Goal: Task Accomplishment & Management: Use online tool/utility

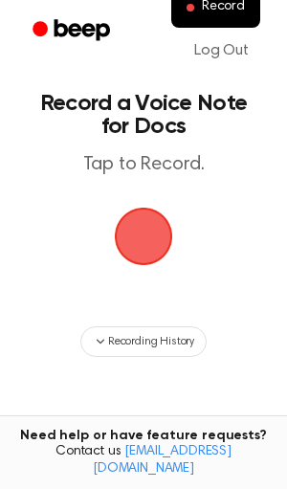
click at [157, 231] on span "button" at bounding box center [144, 237] width 58 height 58
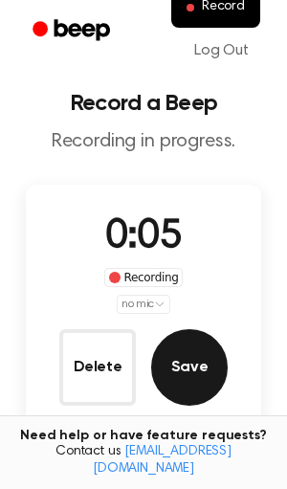
click at [192, 366] on button "Save" at bounding box center [189, 367] width 77 height 77
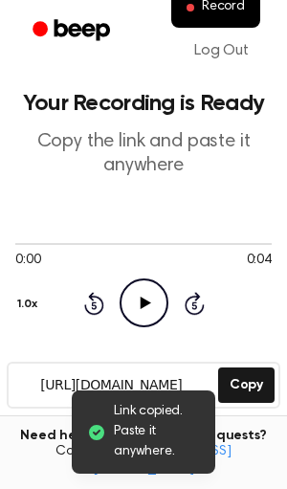
click at [148, 319] on icon "Play Audio" at bounding box center [144, 303] width 49 height 49
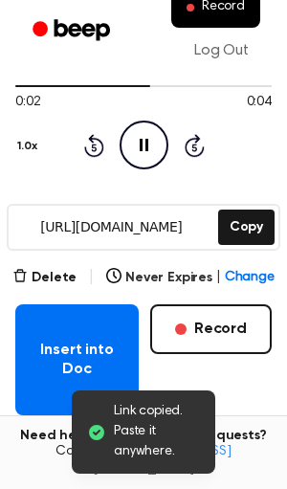
scroll to position [156, 0]
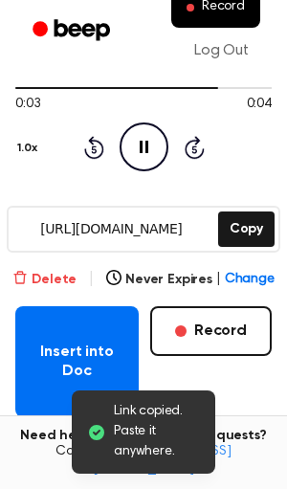
click at [41, 270] on button "Delete" at bounding box center [44, 280] width 64 height 20
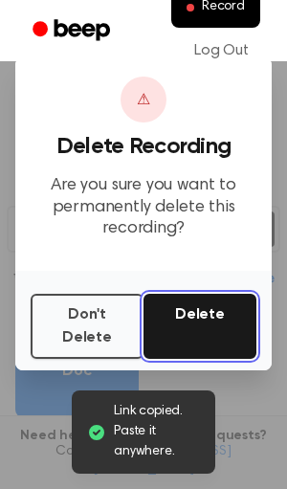
click at [150, 317] on button "Delete" at bounding box center [200, 326] width 113 height 65
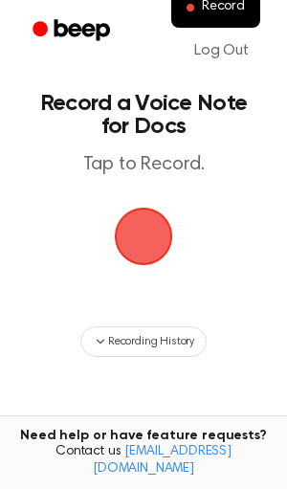
click at [138, 228] on span "button" at bounding box center [144, 237] width 54 height 54
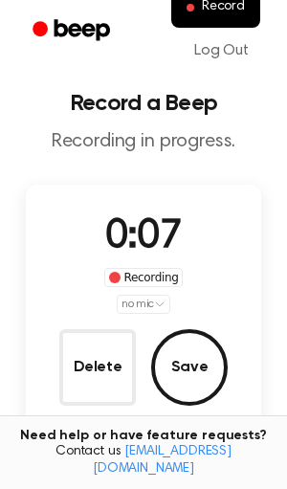
click at [141, 304] on html "Record Log Out Record a Beep Recording in progress. 0:07 Recording no mic Delet…" at bounding box center [143, 374] width 287 height 748
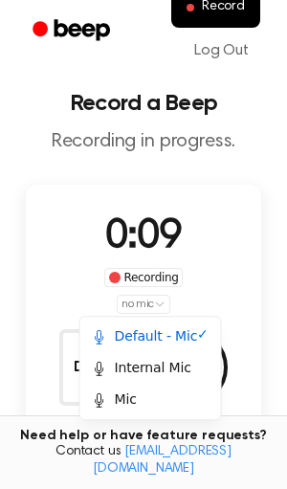
click at [148, 416] on div "Default - Mic ✓ Internal Mic Mic" at bounding box center [150, 368] width 143 height 104
click at [150, 409] on div "Mic" at bounding box center [150, 400] width 133 height 32
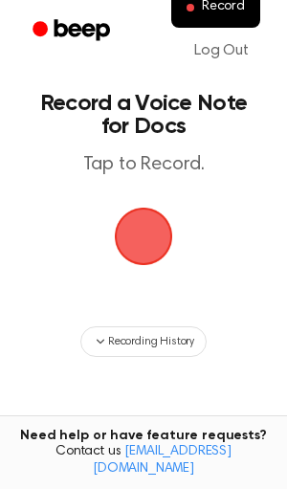
click at [136, 295] on main "Record a Voice Note for Docs Tap to Record. Recording History Tired of copying …" at bounding box center [143, 307] width 287 height 615
click at [133, 263] on span "button" at bounding box center [144, 237] width 54 height 54
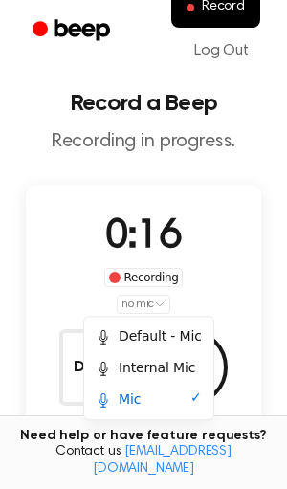
click at [138, 305] on html "Record Log Out Record a Beep Recording in progress. 0:16 Recording no mic Delet…" at bounding box center [143, 374] width 287 height 748
click at [141, 368] on div "Internal Mic" at bounding box center [146, 368] width 100 height 20
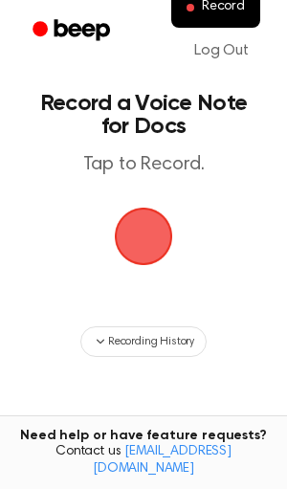
click at [125, 241] on span "button" at bounding box center [144, 236] width 86 height 86
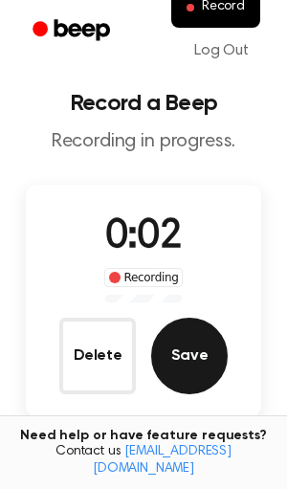
click at [197, 361] on button "Save" at bounding box center [189, 356] width 77 height 77
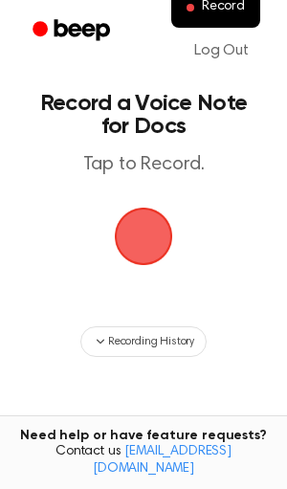
click at [122, 216] on span "button" at bounding box center [144, 236] width 86 height 86
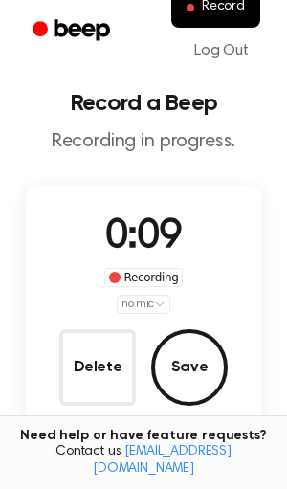
click at [147, 317] on div "0:09 Recording no mic Delete Save" at bounding box center [144, 307] width 236 height 198
click at [144, 317] on div "0:09 Recording no mic Delete Save" at bounding box center [144, 307] width 236 height 198
click at [140, 301] on html "Record Log Out Record a Beep Recording in progress. 0:10 Recording no mic Delet…" at bounding box center [143, 374] width 287 height 748
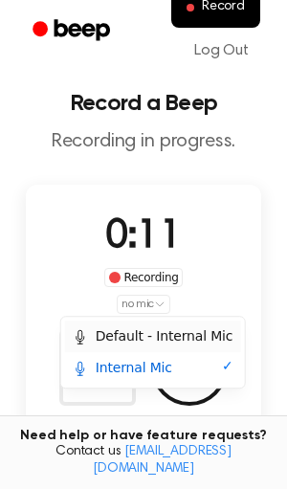
click at [147, 335] on div "Default - Internal Mic" at bounding box center [153, 337] width 161 height 20
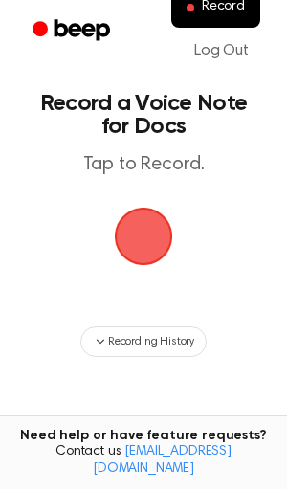
click at [142, 238] on span "button" at bounding box center [144, 237] width 54 height 54
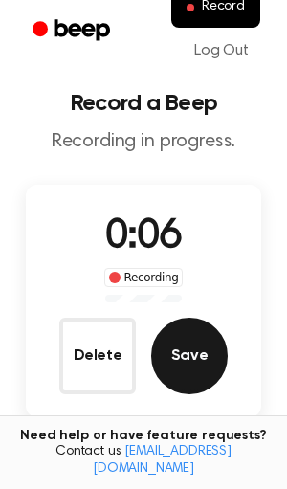
click at [188, 345] on button "Save" at bounding box center [189, 356] width 77 height 77
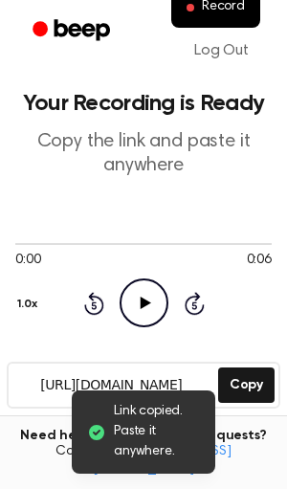
click at [131, 293] on icon "Play Audio" at bounding box center [144, 303] width 49 height 49
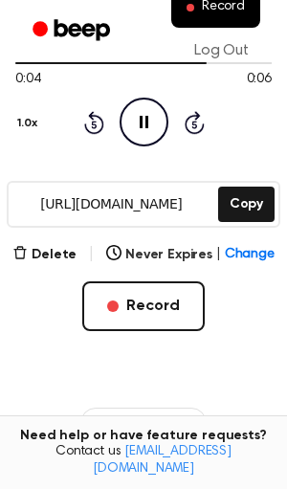
scroll to position [175, 0]
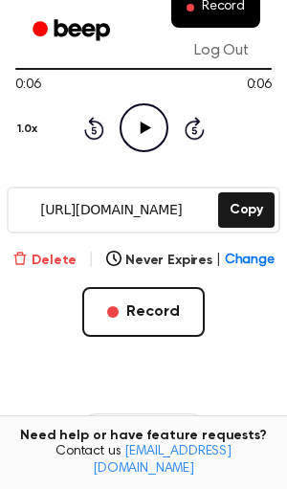
click at [45, 263] on button "Delete" at bounding box center [44, 261] width 64 height 20
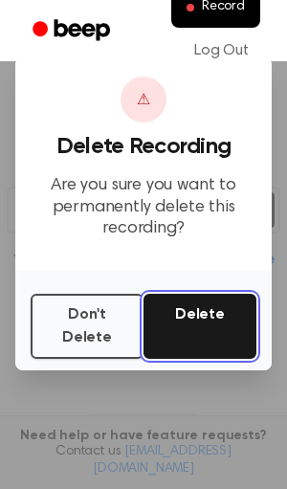
click at [212, 331] on button "Delete" at bounding box center [200, 326] width 113 height 65
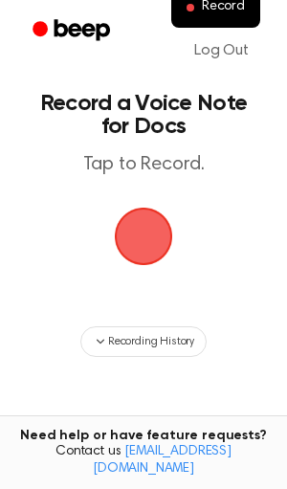
click at [136, 243] on span "button" at bounding box center [144, 237] width 54 height 54
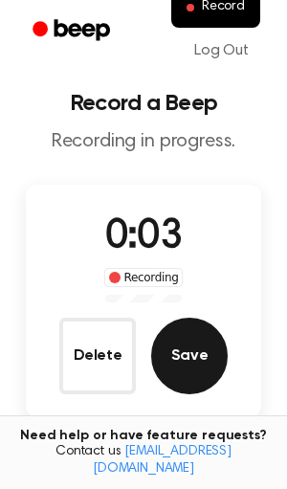
click at [179, 325] on button "Save" at bounding box center [189, 356] width 77 height 77
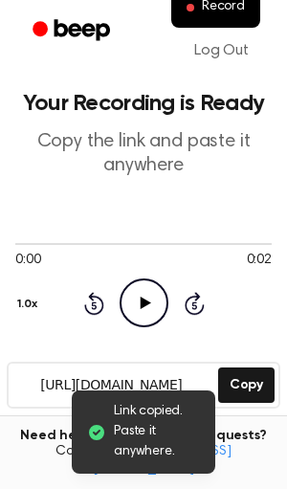
click at [145, 302] on icon at bounding box center [145, 303] width 11 height 12
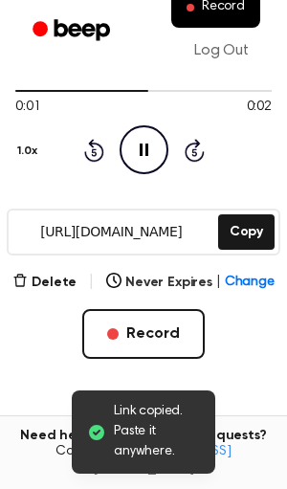
scroll to position [165, 0]
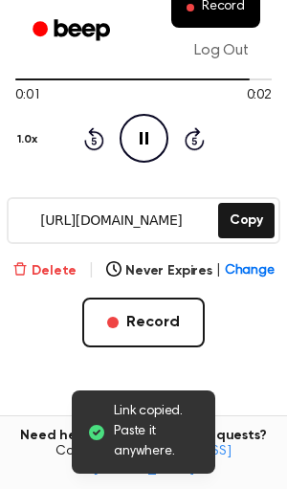
click at [47, 265] on button "Delete" at bounding box center [44, 271] width 64 height 20
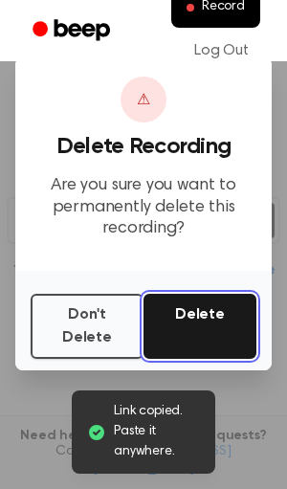
click at [170, 318] on button "Delete" at bounding box center [200, 326] width 113 height 65
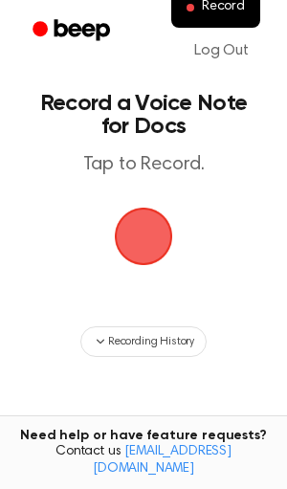
click at [133, 279] on span "button" at bounding box center [144, 236] width 84 height 84
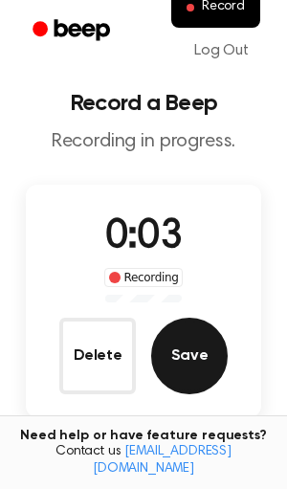
click at [181, 334] on button "Save" at bounding box center [189, 356] width 77 height 77
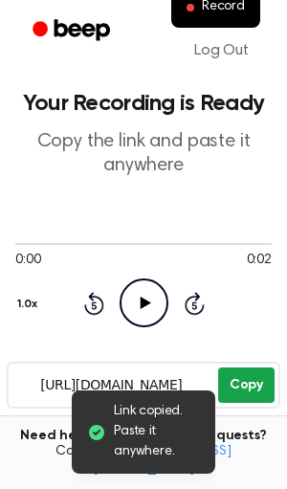
click at [238, 381] on button "Copy" at bounding box center [246, 385] width 57 height 35
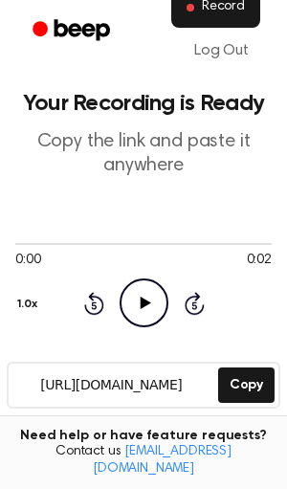
click at [214, 11] on span "Record" at bounding box center [223, 7] width 43 height 17
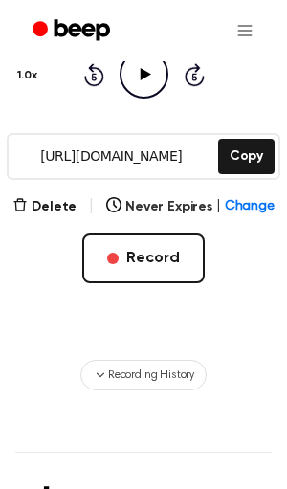
scroll to position [293, 0]
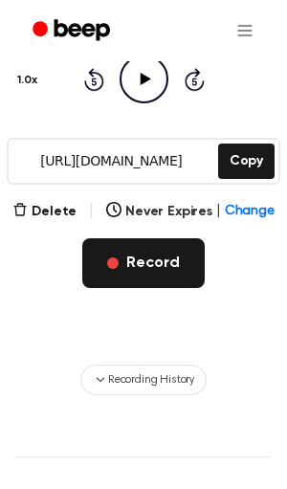
click at [140, 263] on button "Record" at bounding box center [143, 263] width 122 height 50
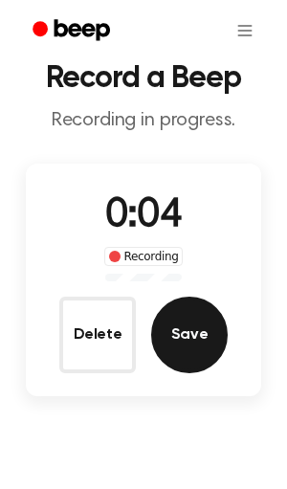
scroll to position [55, 0]
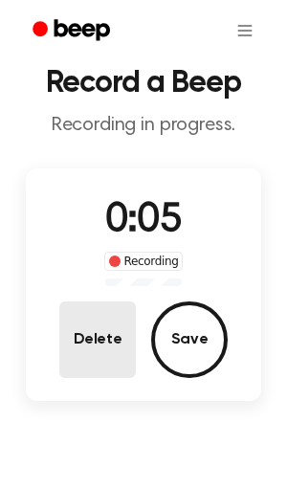
click at [118, 345] on button "Delete" at bounding box center [97, 340] width 77 height 77
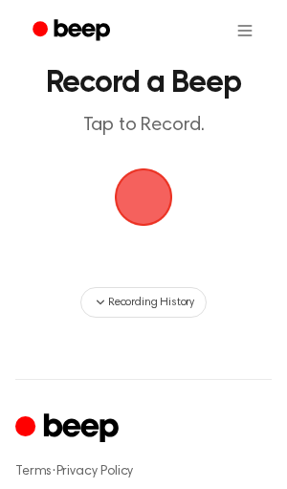
click at [145, 185] on span "button" at bounding box center [144, 197] width 86 height 86
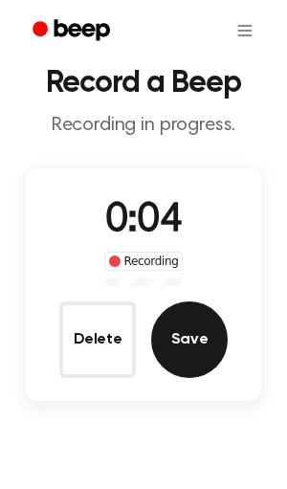
click at [187, 330] on button "Save" at bounding box center [189, 340] width 77 height 77
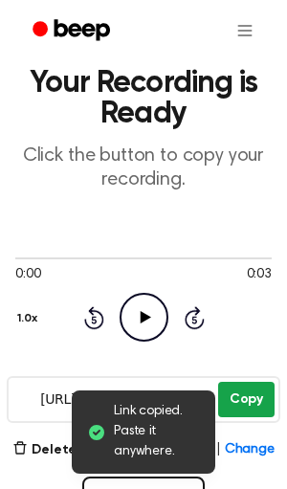
click at [225, 407] on button "Copy" at bounding box center [246, 399] width 57 height 35
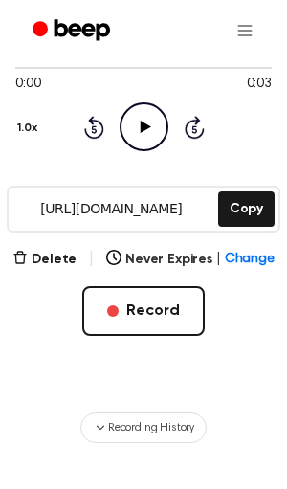
scroll to position [266, 0]
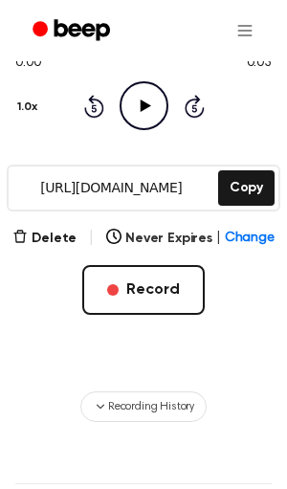
click at [135, 257] on div "Delete | Never Expires | Change Record" at bounding box center [143, 301] width 257 height 149
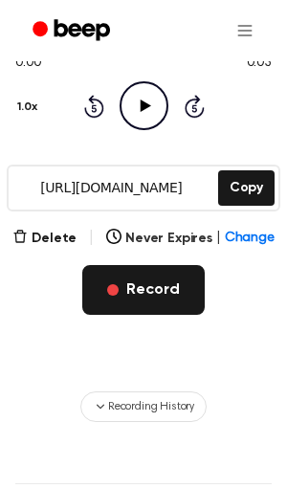
click at [147, 298] on button "Record" at bounding box center [143, 290] width 122 height 50
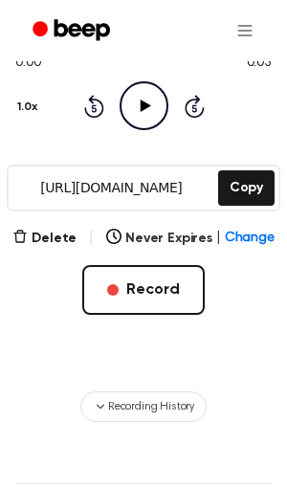
scroll to position [218, 0]
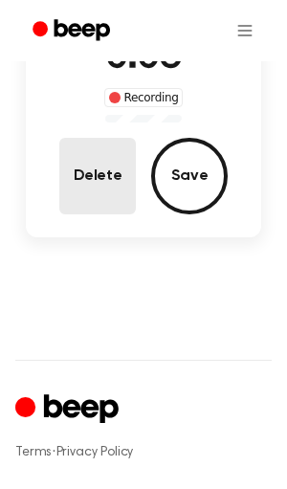
click at [117, 183] on button "Delete" at bounding box center [97, 176] width 77 height 77
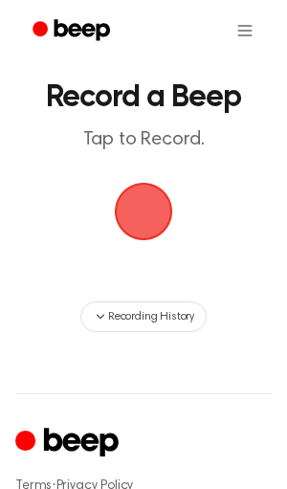
scroll to position [7, 0]
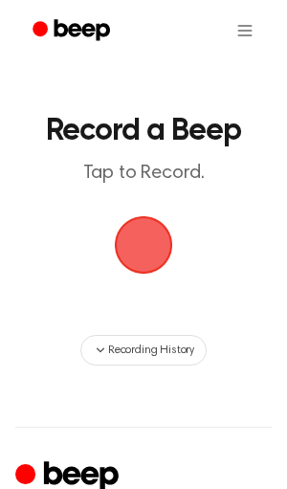
click at [162, 246] on span "button" at bounding box center [143, 245] width 69 height 69
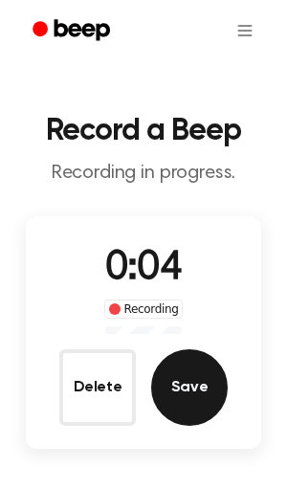
click at [188, 395] on button "Save" at bounding box center [189, 388] width 77 height 77
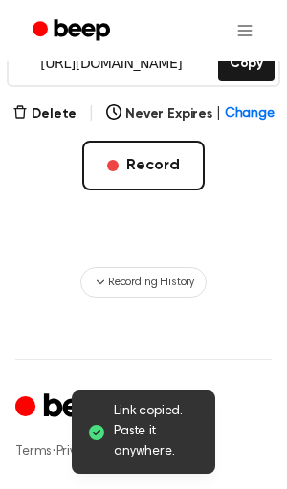
scroll to position [401, 0]
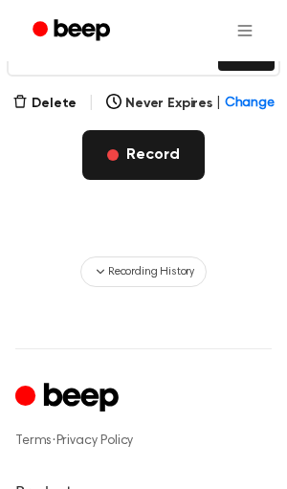
click at [196, 148] on button "Record" at bounding box center [143, 155] width 122 height 50
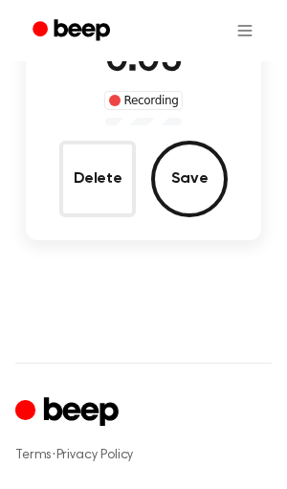
scroll to position [213, 0]
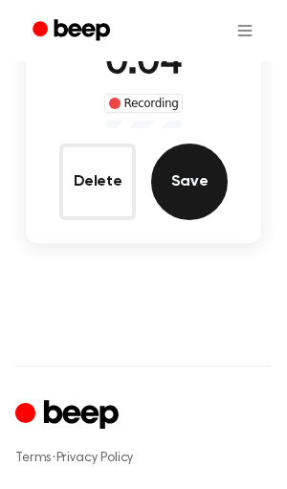
click at [194, 150] on button "Save" at bounding box center [189, 182] width 77 height 77
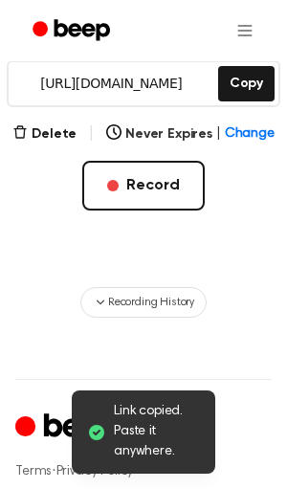
scroll to position [365, 0]
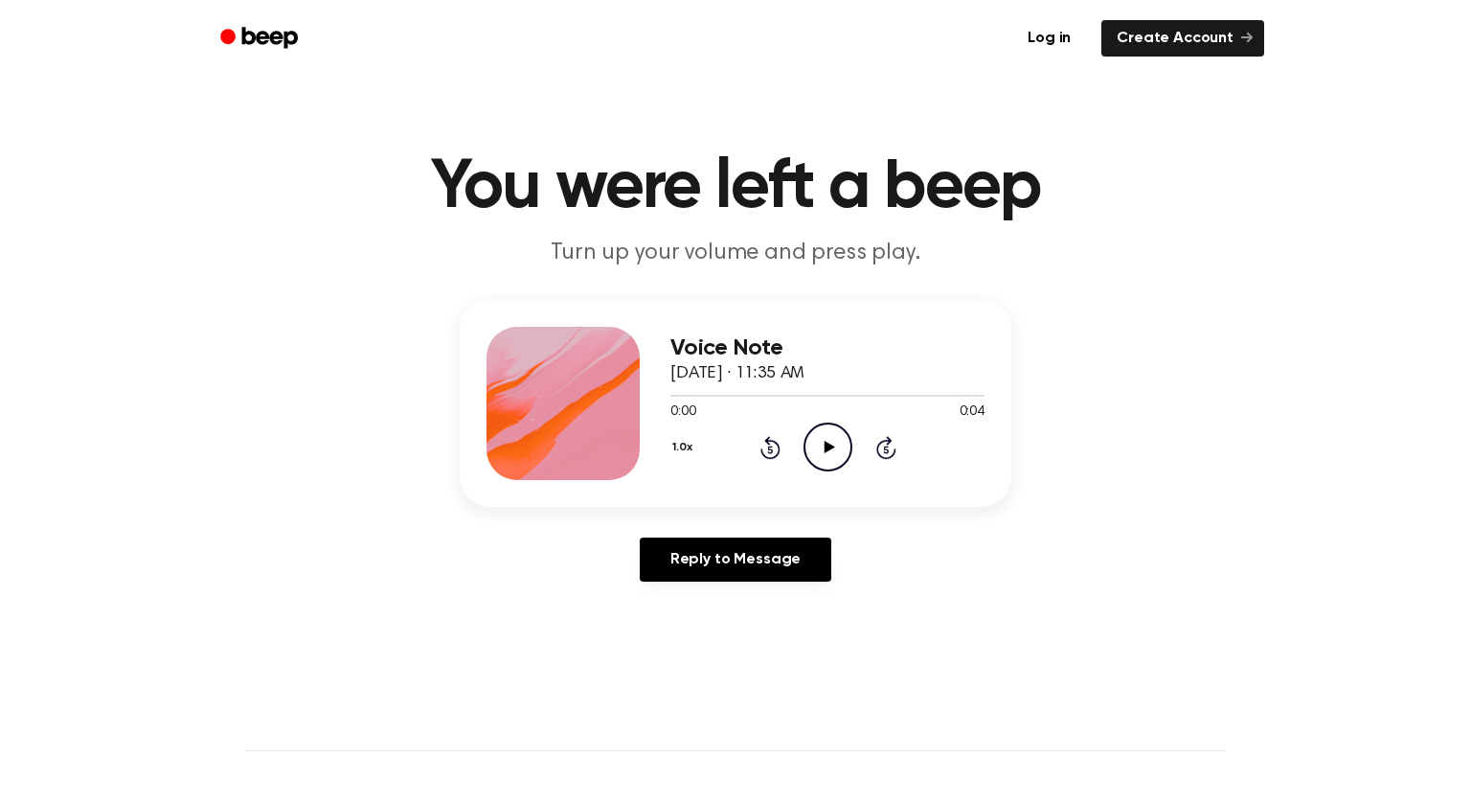
click at [826, 447] on icon at bounding box center [829, 447] width 11 height 12
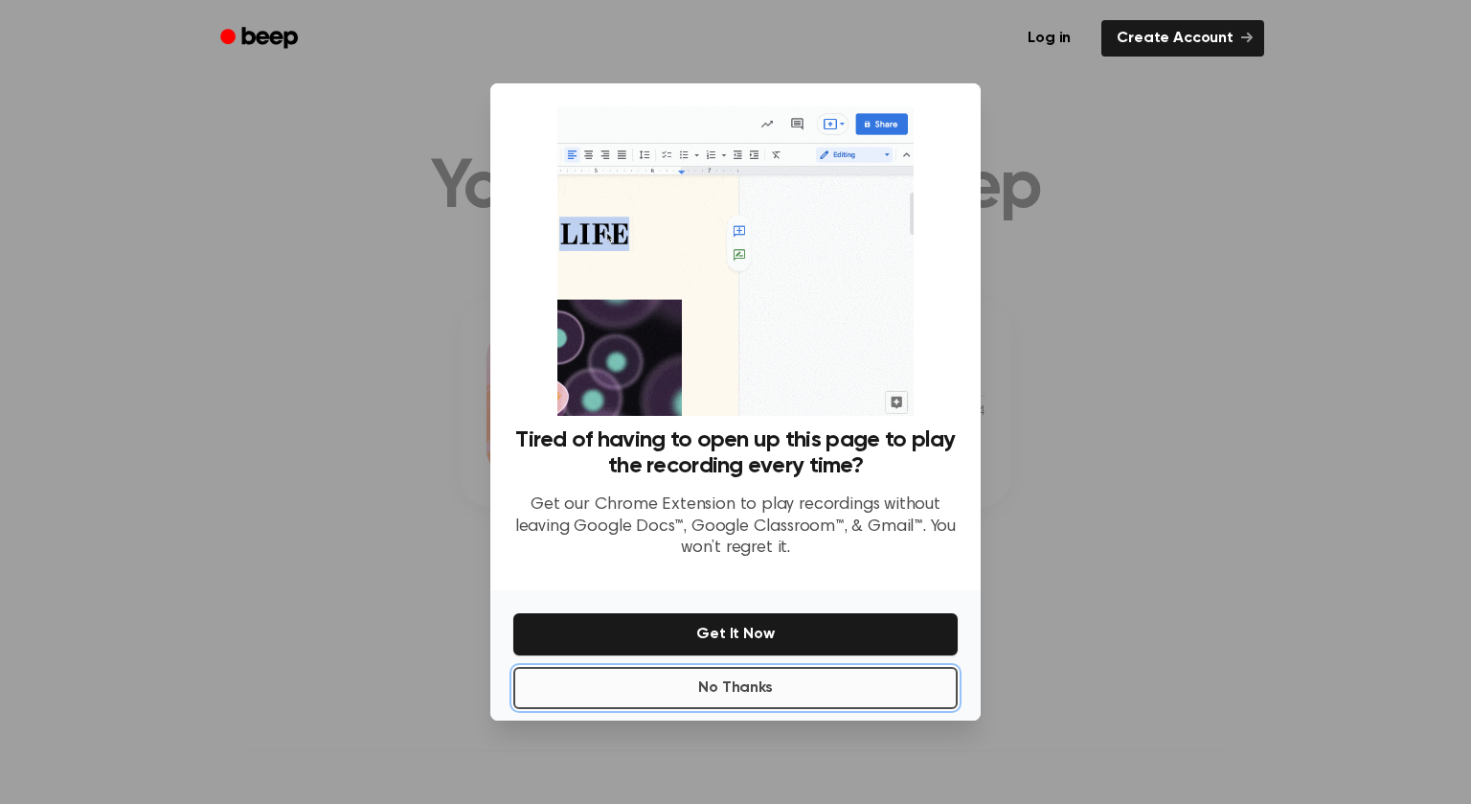
click at [767, 691] on button "No Thanks" at bounding box center [735, 688] width 444 height 42
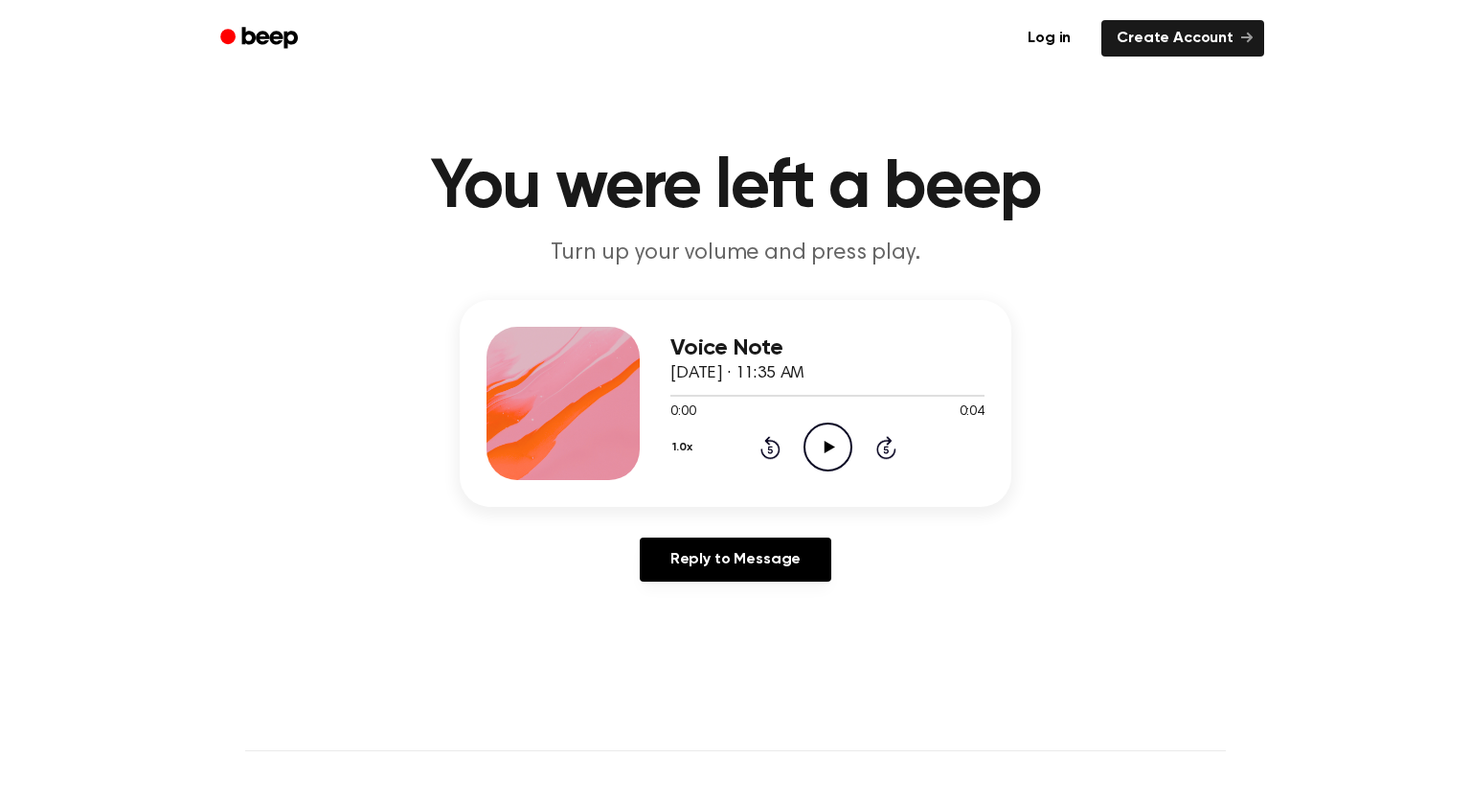
click at [828, 437] on icon "Play Audio" at bounding box center [828, 446] width 49 height 49
click at [815, 451] on icon "Play Audio" at bounding box center [828, 446] width 49 height 49
click at [834, 451] on icon "Play Audio" at bounding box center [828, 446] width 49 height 49
